Goal: Transaction & Acquisition: Book appointment/travel/reservation

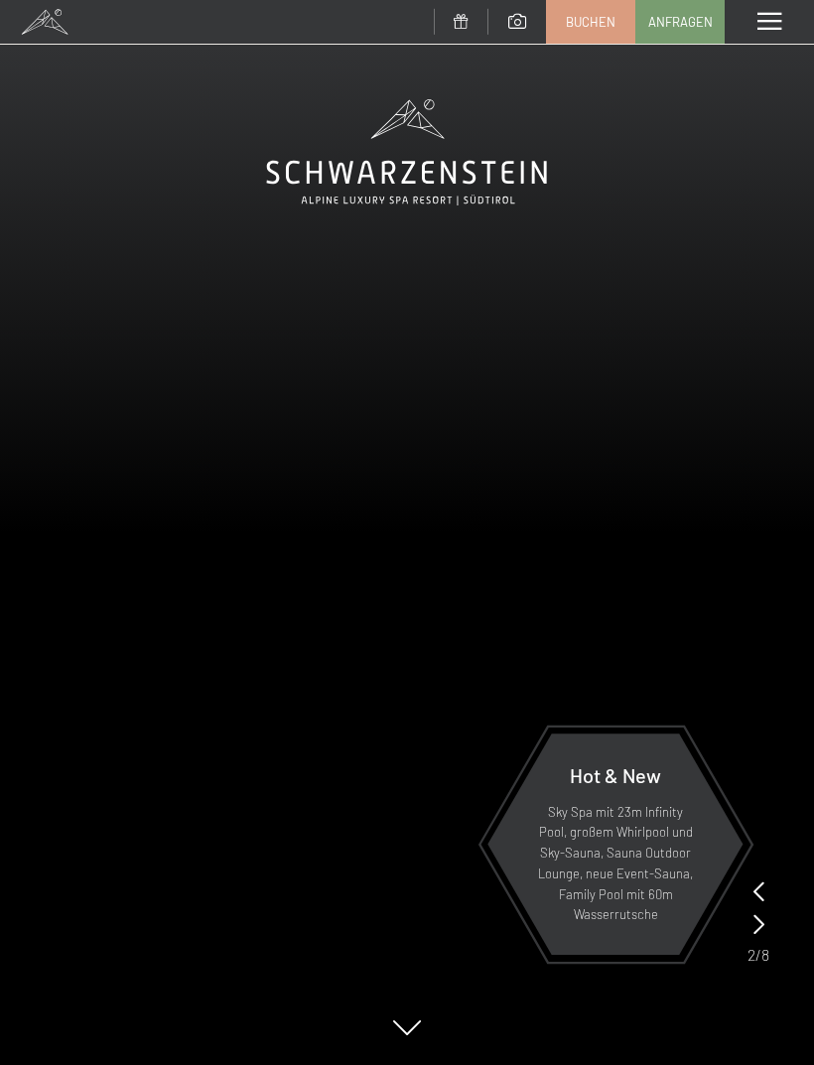
click at [594, 21] on span "Buchen" at bounding box center [591, 22] width 50 height 18
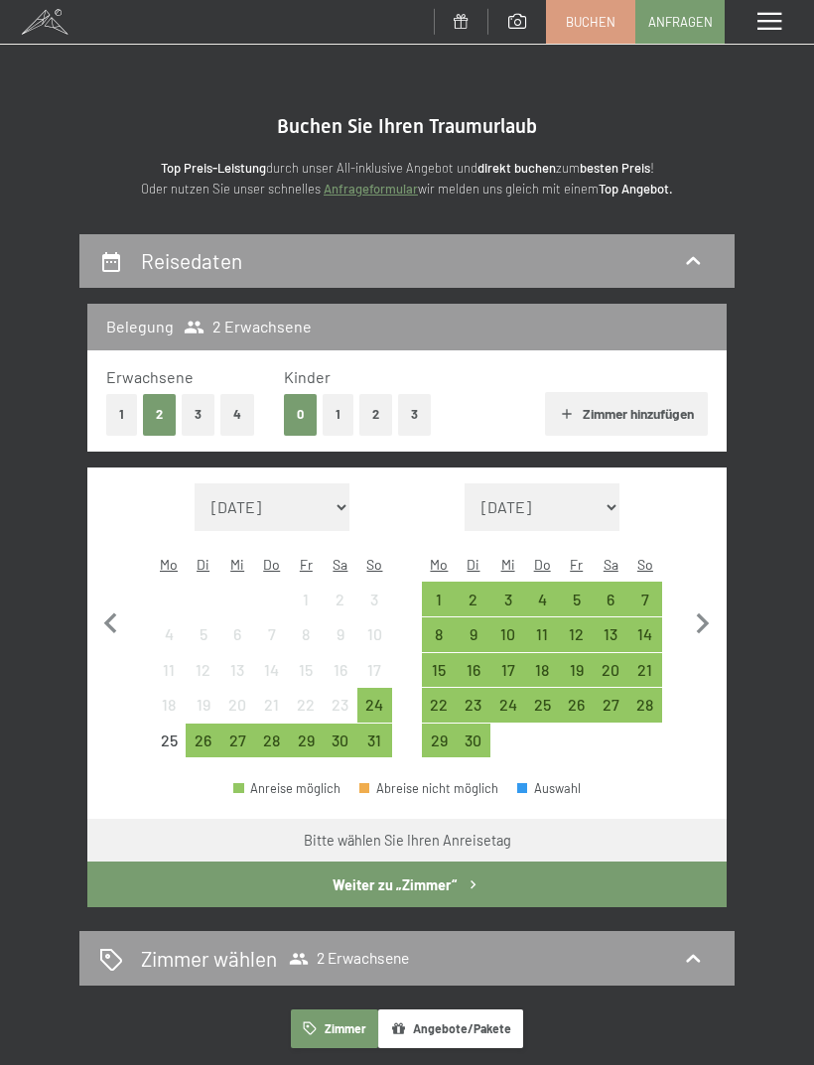
click at [198, 732] on div "26" at bounding box center [203, 747] width 31 height 31
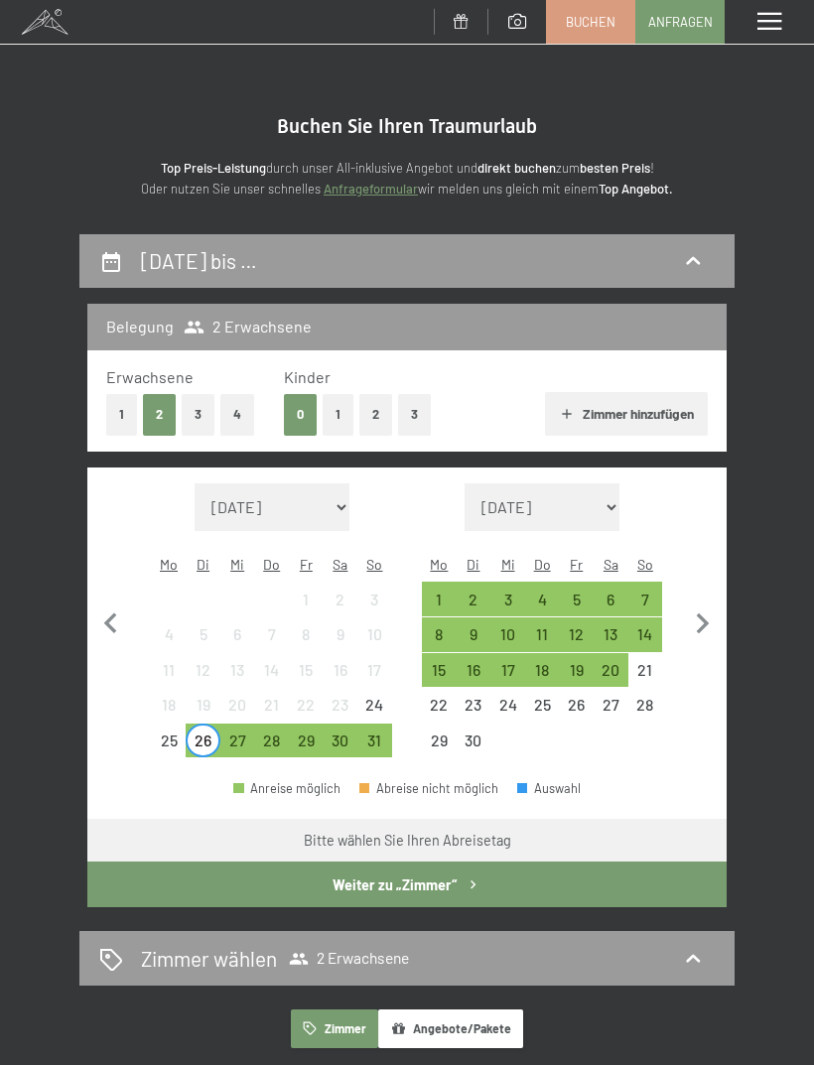
click at [275, 732] on div "28" at bounding box center [271, 747] width 31 height 31
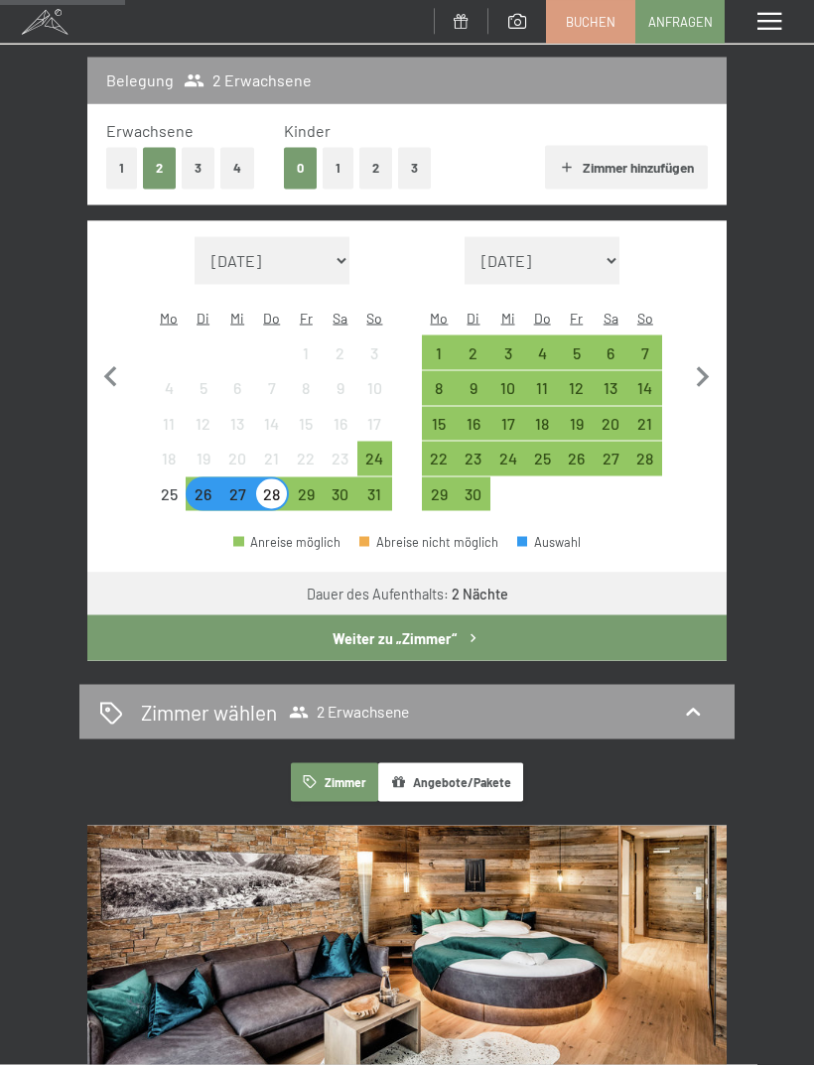
scroll to position [207, 0]
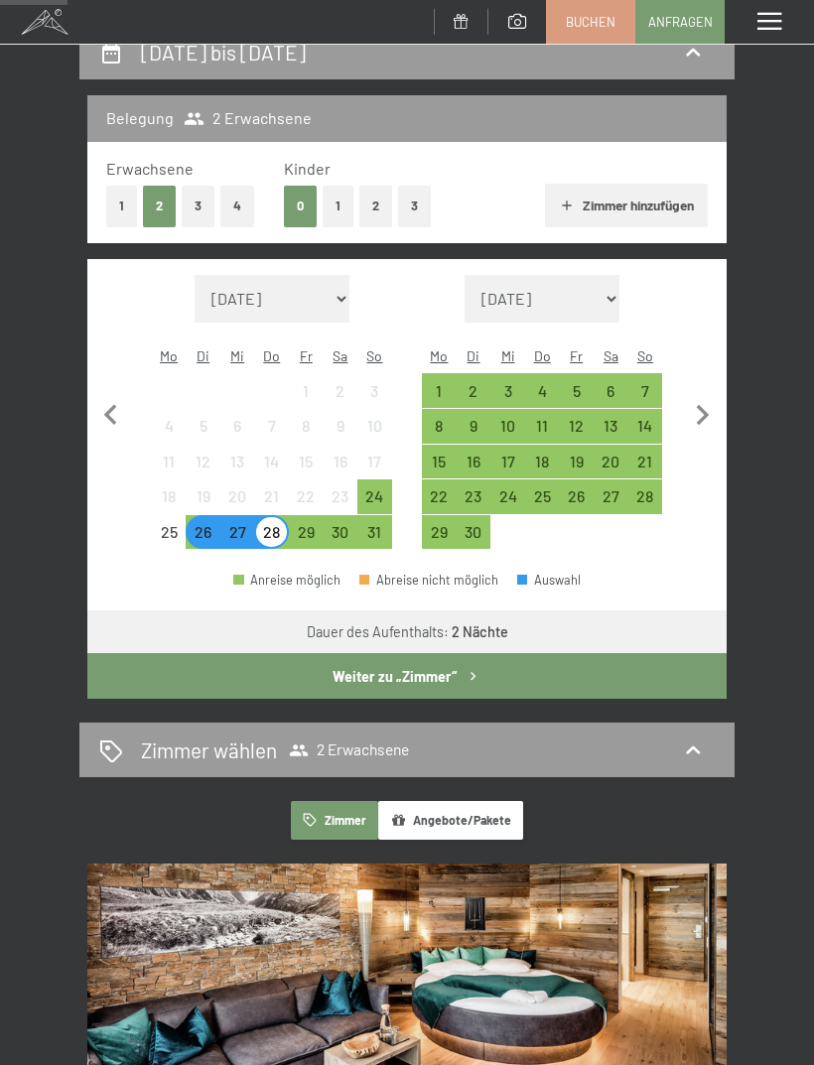
click at [179, 743] on div "Zimmer wählen 2 Erwachsene" at bounding box center [406, 750] width 655 height 55
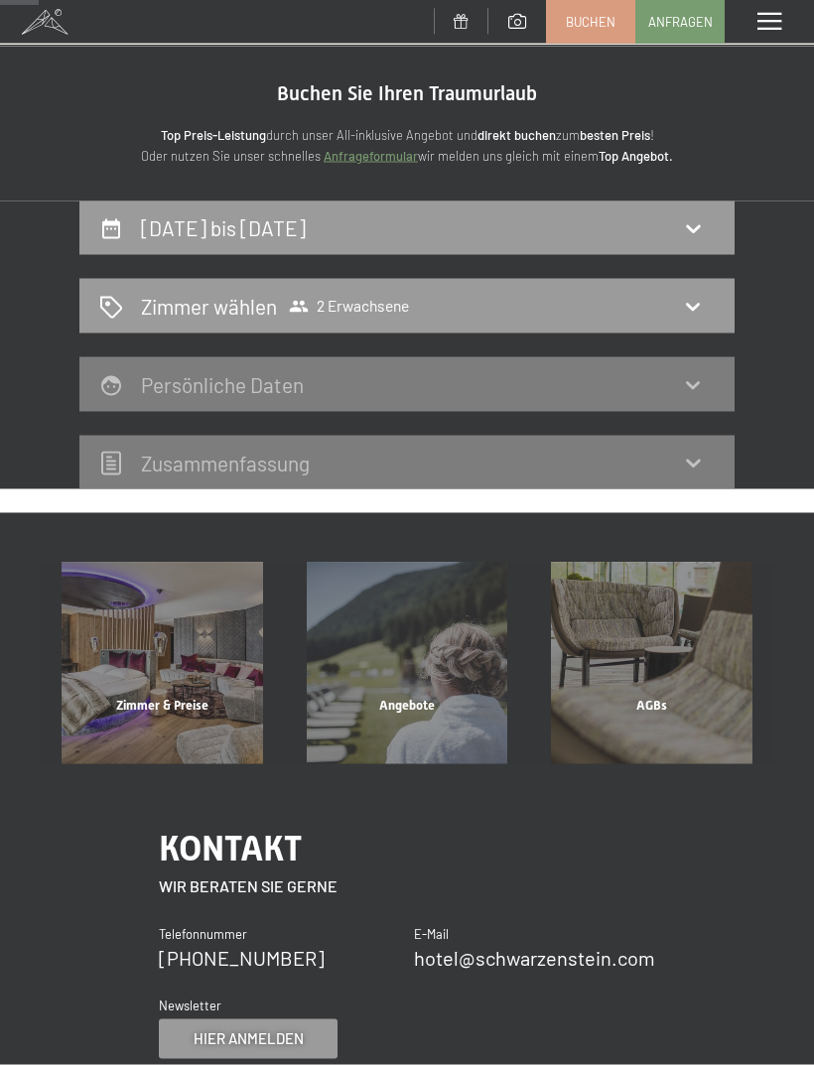
scroll to position [0, 0]
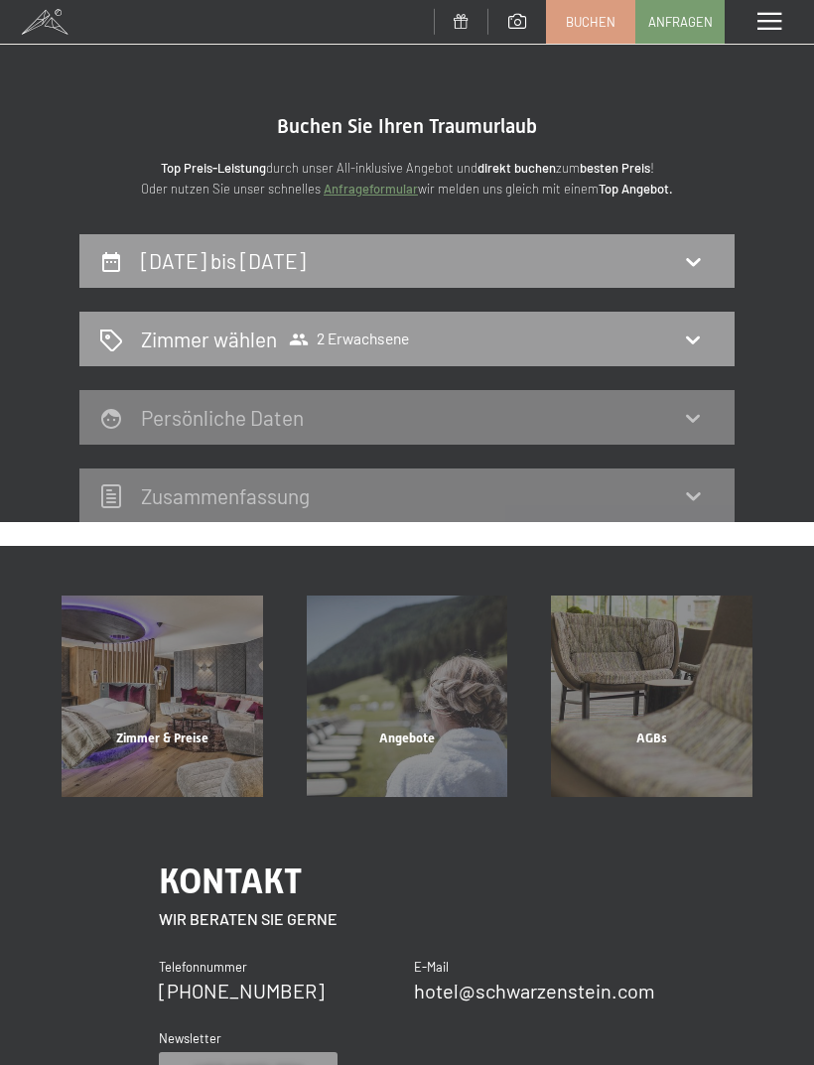
click at [181, 341] on h2 "Zimmer wählen" at bounding box center [209, 339] width 136 height 29
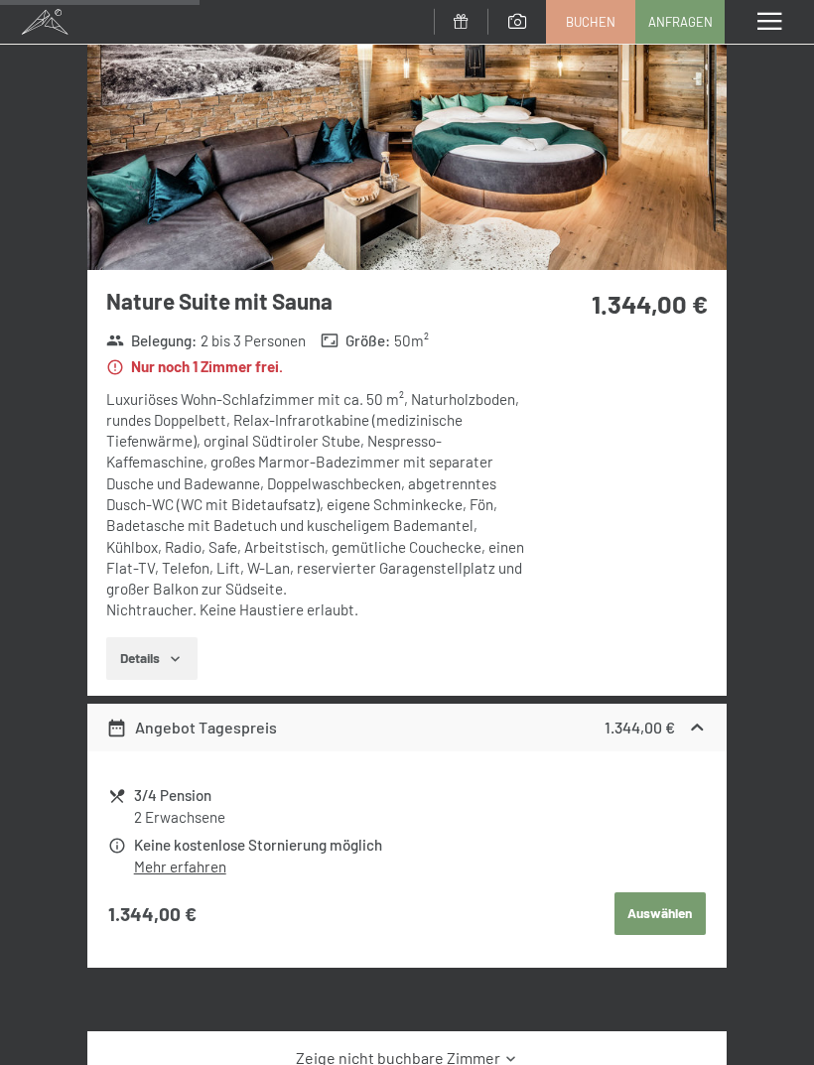
scroll to position [454, 0]
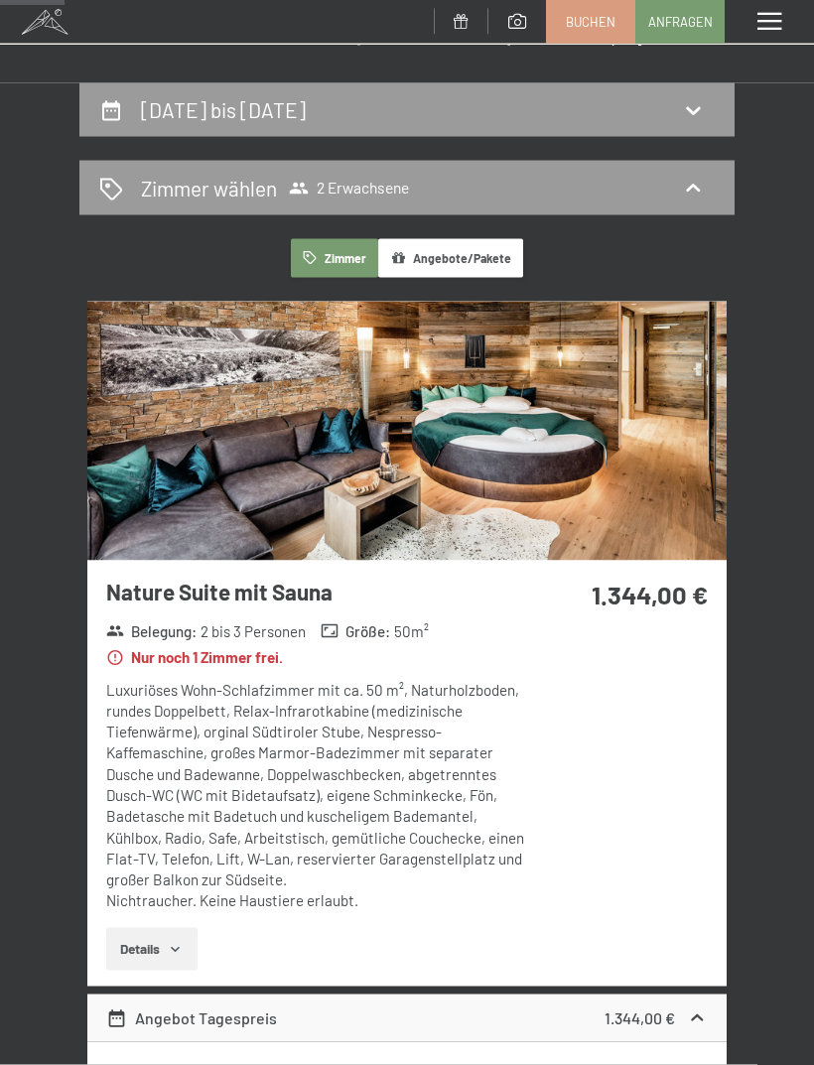
click at [171, 472] on img at bounding box center [406, 431] width 639 height 259
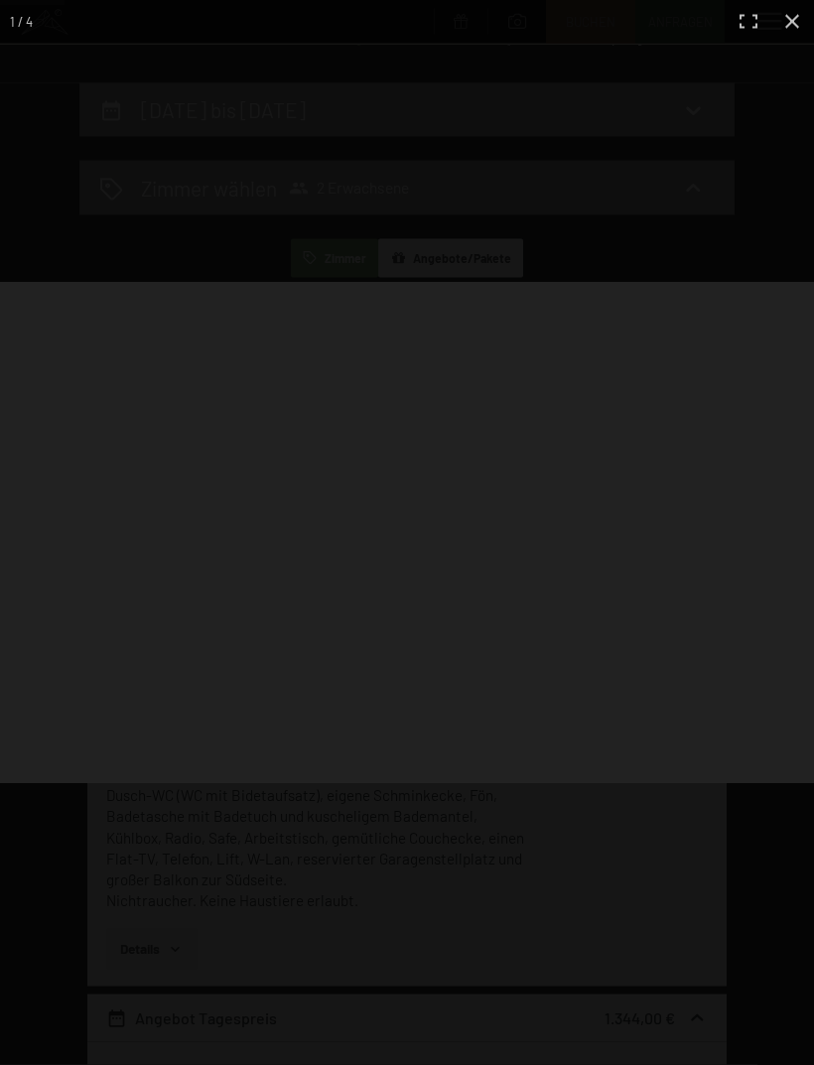
scroll to position [152, 0]
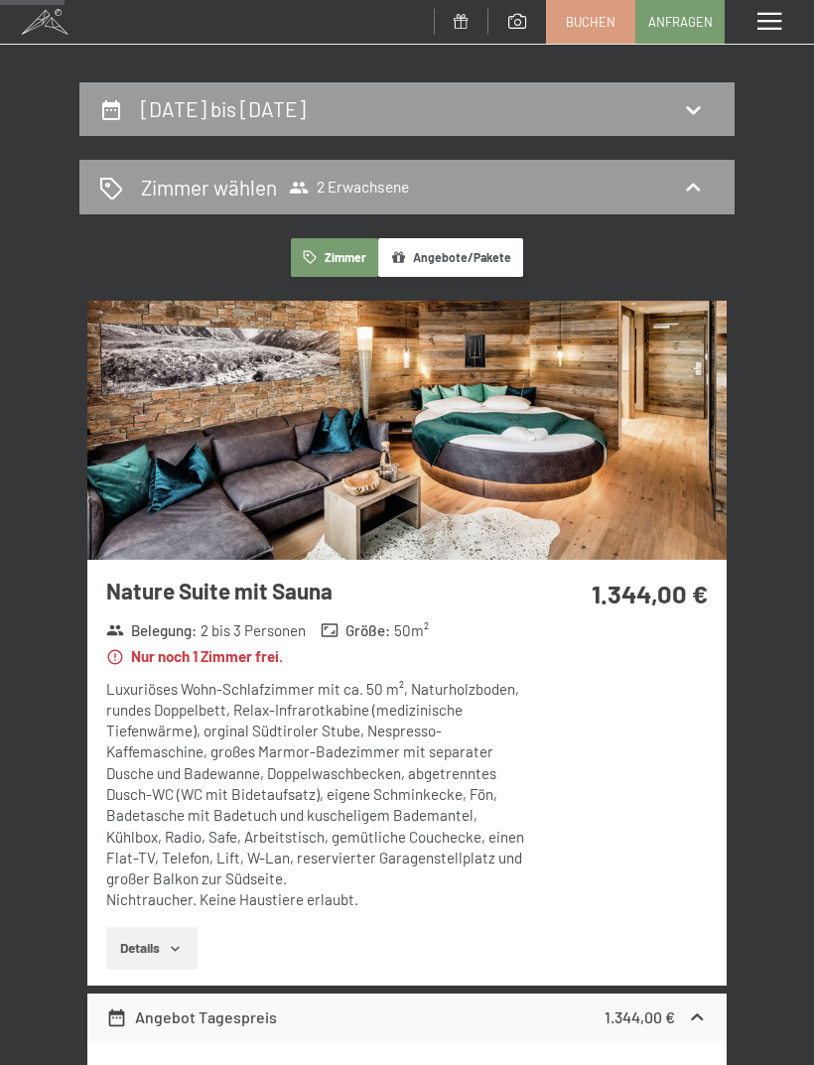
click at [170, 113] on h2 "26. August bis 28. August 2025" at bounding box center [223, 108] width 165 height 25
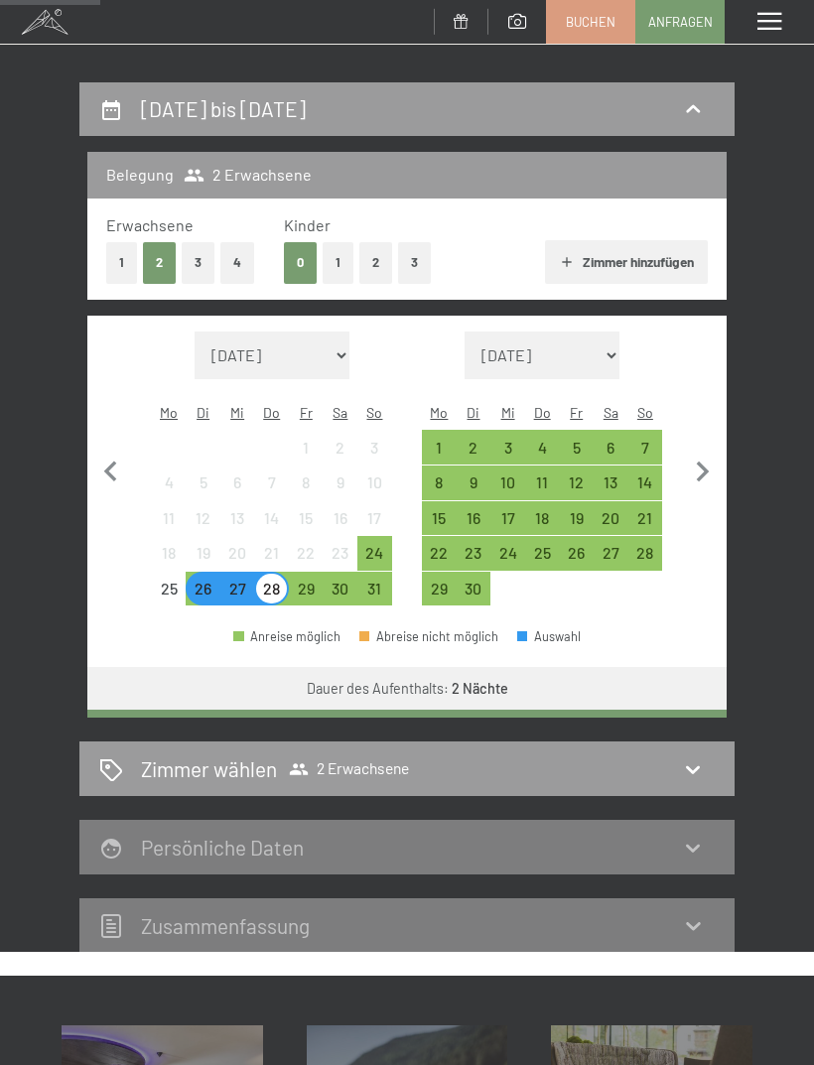
scroll to position [232, 0]
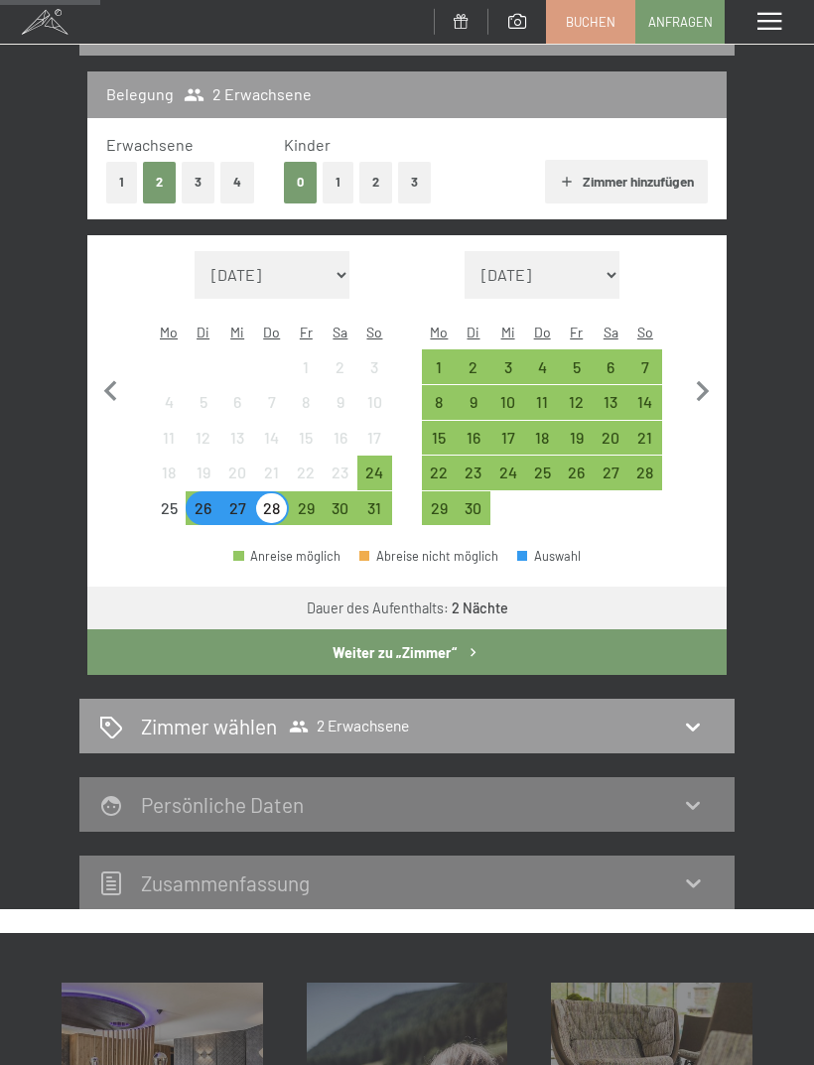
click at [203, 500] on div "26" at bounding box center [203, 515] width 31 height 31
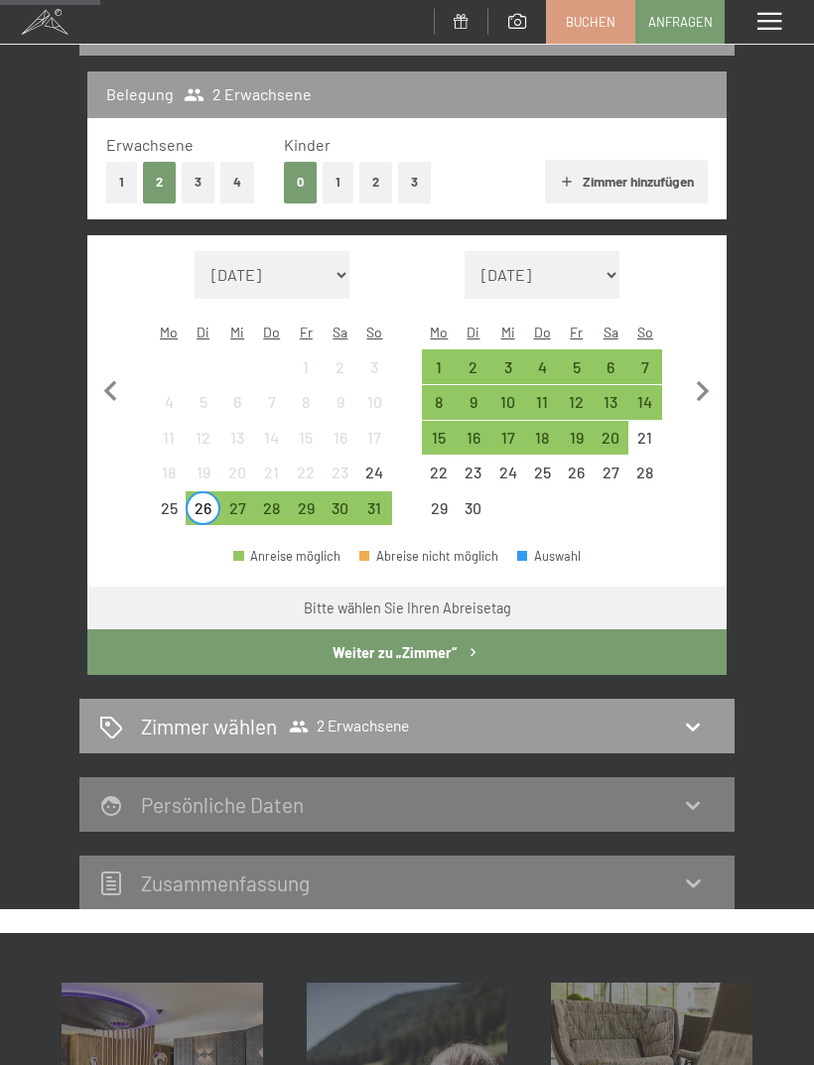
click at [315, 500] on div "29" at bounding box center [306, 515] width 31 height 31
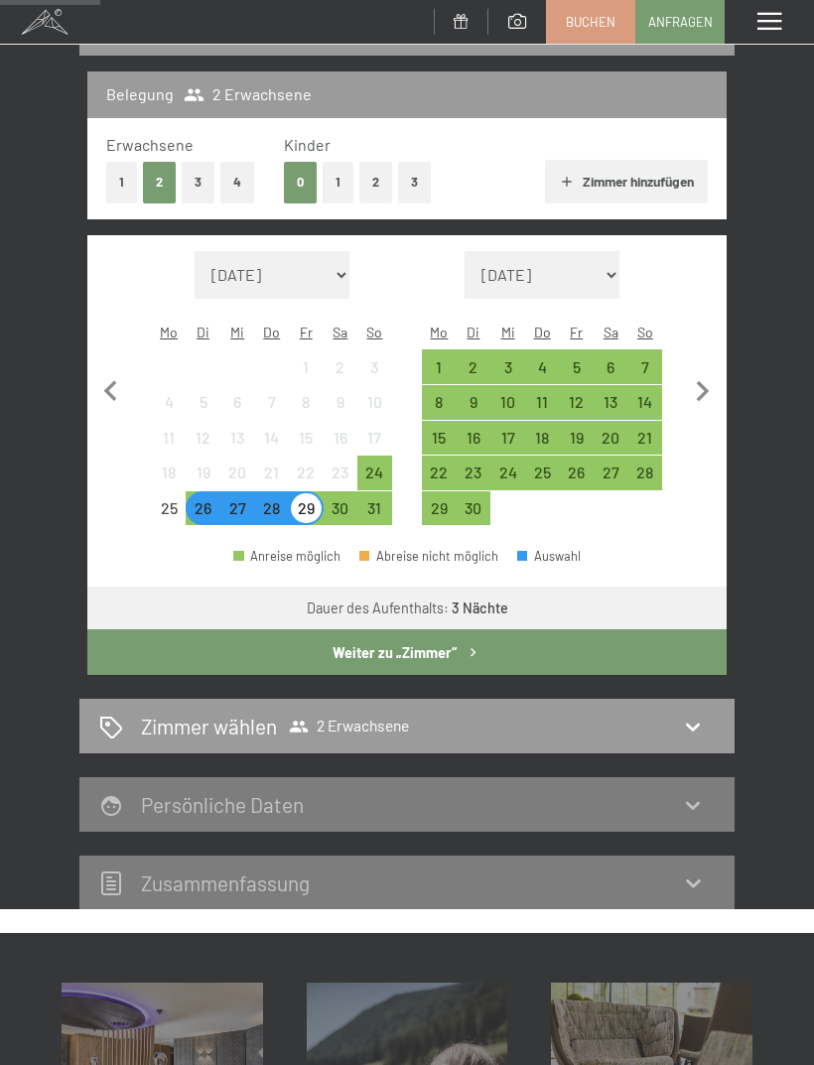
click at [171, 642] on button "Weiter zu „Zimmer“" at bounding box center [406, 652] width 639 height 46
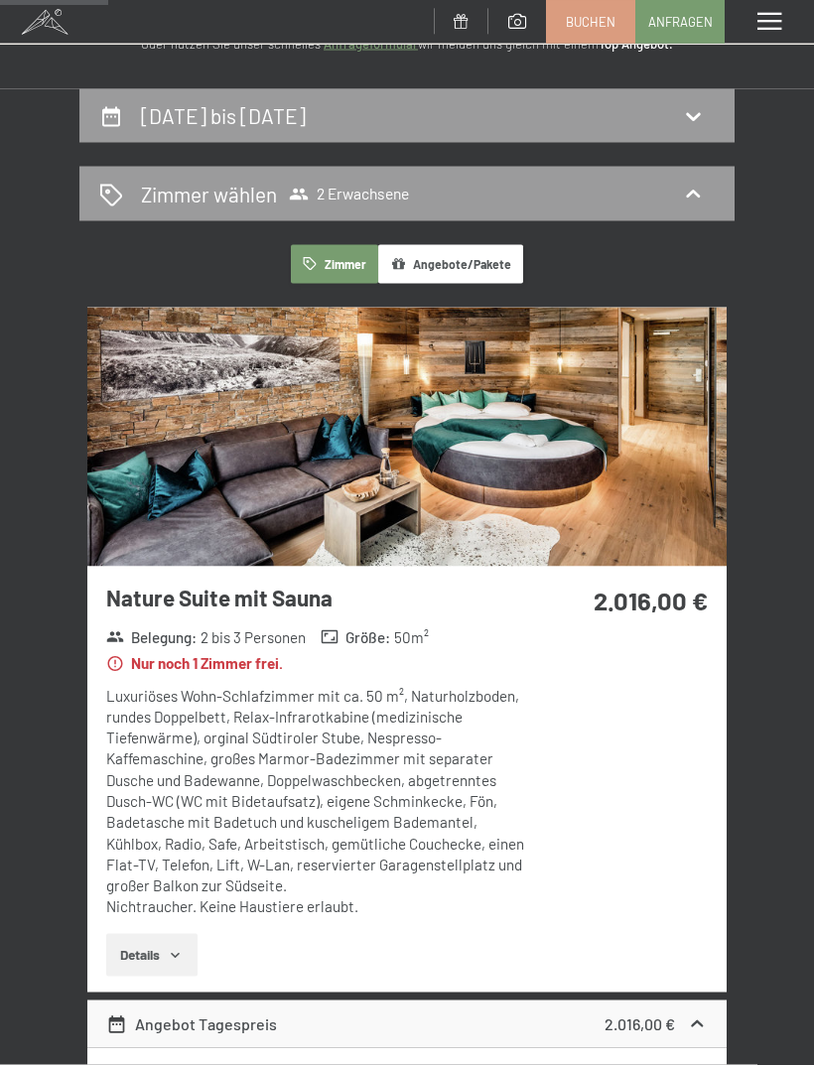
scroll to position [0, 0]
